Goal: Information Seeking & Learning: Learn about a topic

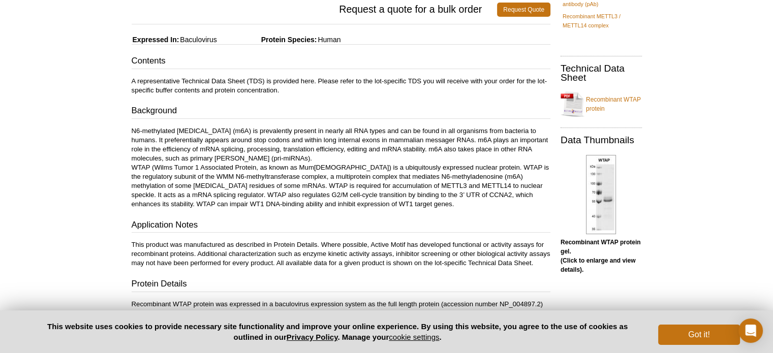
scroll to position [193, 0]
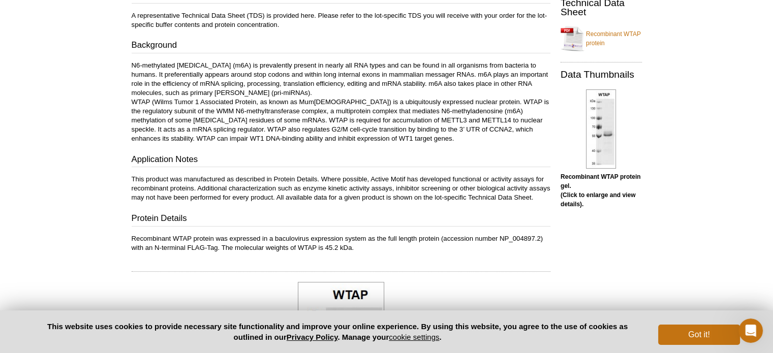
click at [475, 119] on p "N6-methylated [MEDICAL_DATA] (m6A) is prevalently present in nearly all RNA typ…" at bounding box center [341, 102] width 419 height 82
click at [512, 89] on p "N6-methylated [MEDICAL_DATA] (m6A) is prevalently present in nearly all RNA typ…" at bounding box center [341, 102] width 419 height 82
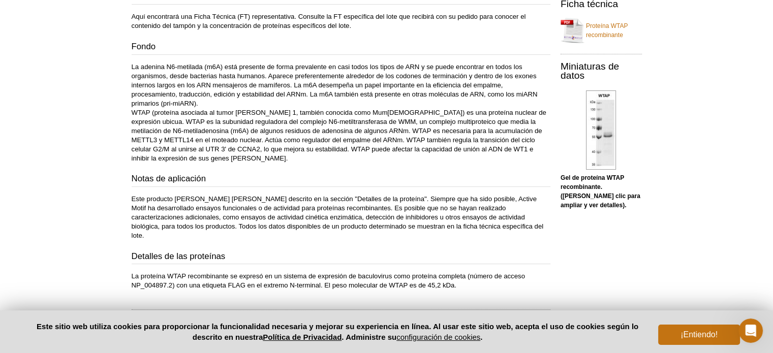
scroll to position [202, 0]
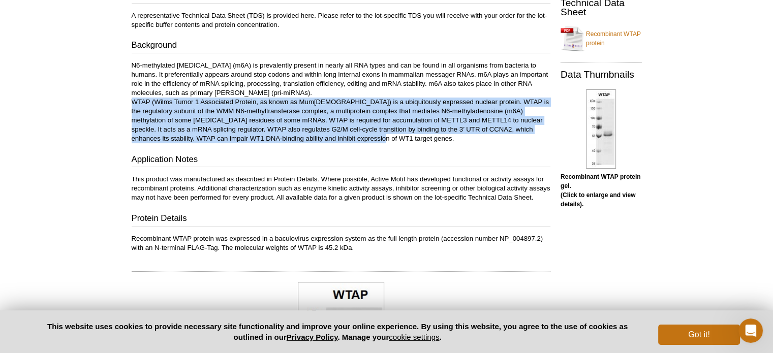
drag, startPoint x: 128, startPoint y: 100, endPoint x: 407, endPoint y: 135, distance: 281.3
click at [407, 135] on div "Feedback Print Recombinant WTAP protein Catalog No: 31571 Format: 20 µg $505 Ad…" at bounding box center [339, 260] width 424 height 764
copy p "WTAP (Wilms Tumor 1 Associated Protein, as known as Mum[DEMOGRAPHIC_DATA]) is a…"
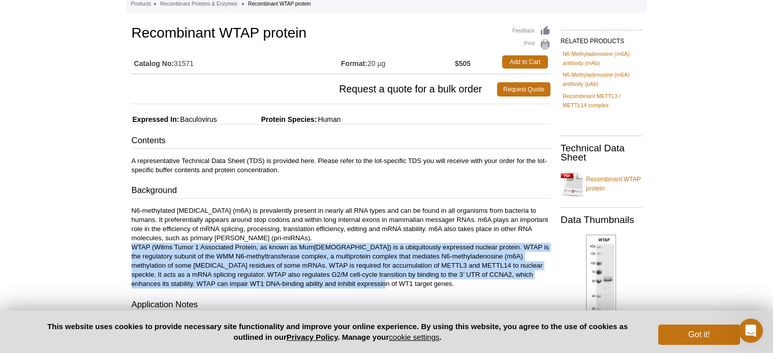
scroll to position [0, 0]
